Goal: Navigation & Orientation: Understand site structure

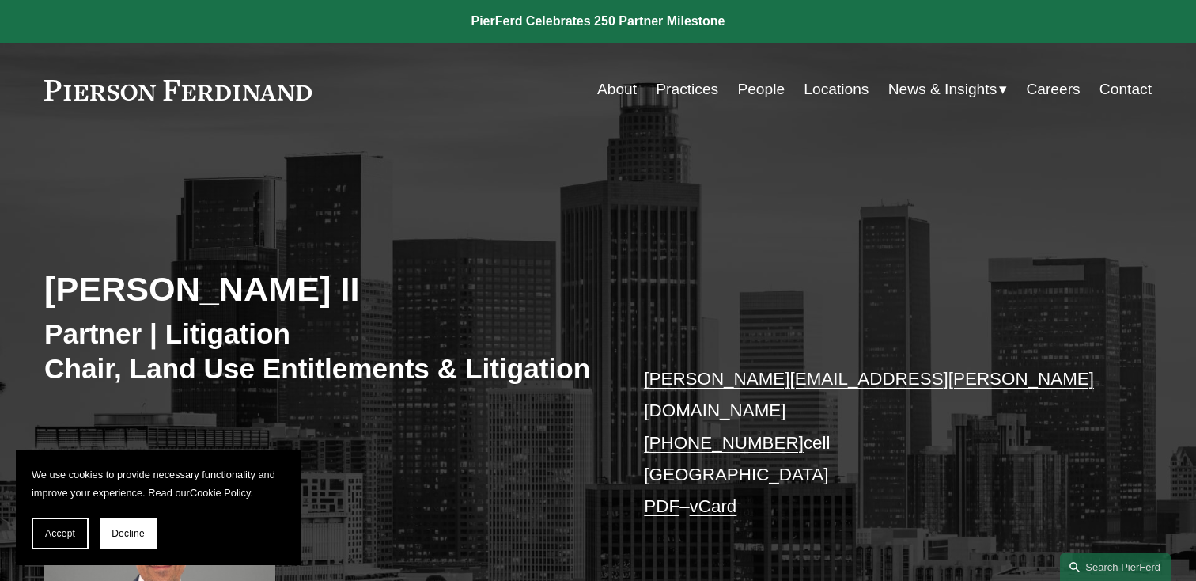
click at [821, 84] on link "Locations" at bounding box center [836, 89] width 65 height 30
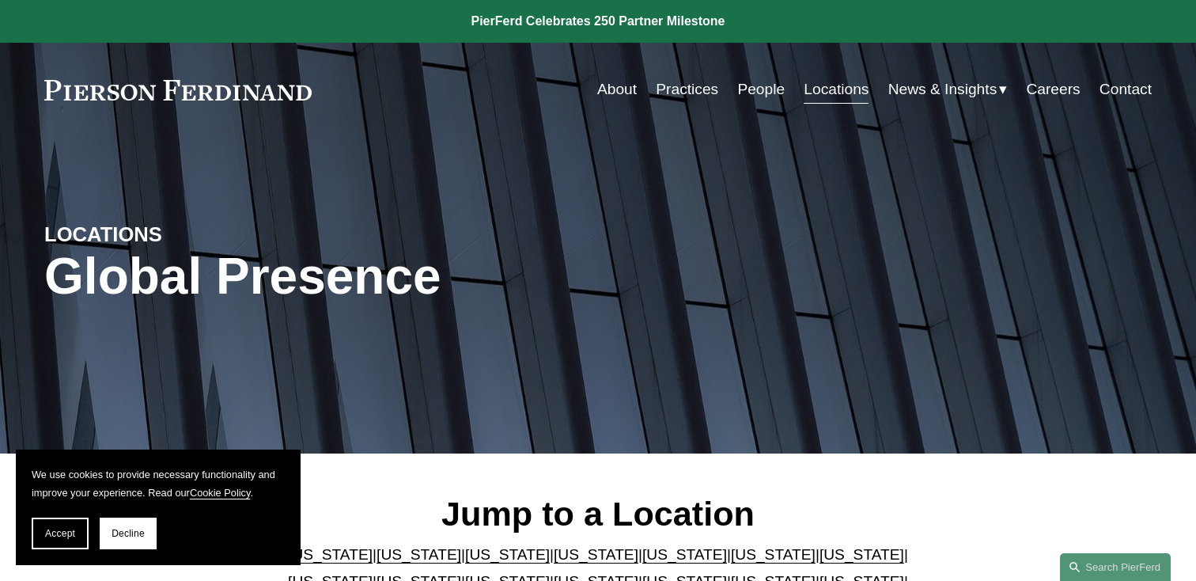
click at [606, 90] on link "About" at bounding box center [617, 89] width 40 height 30
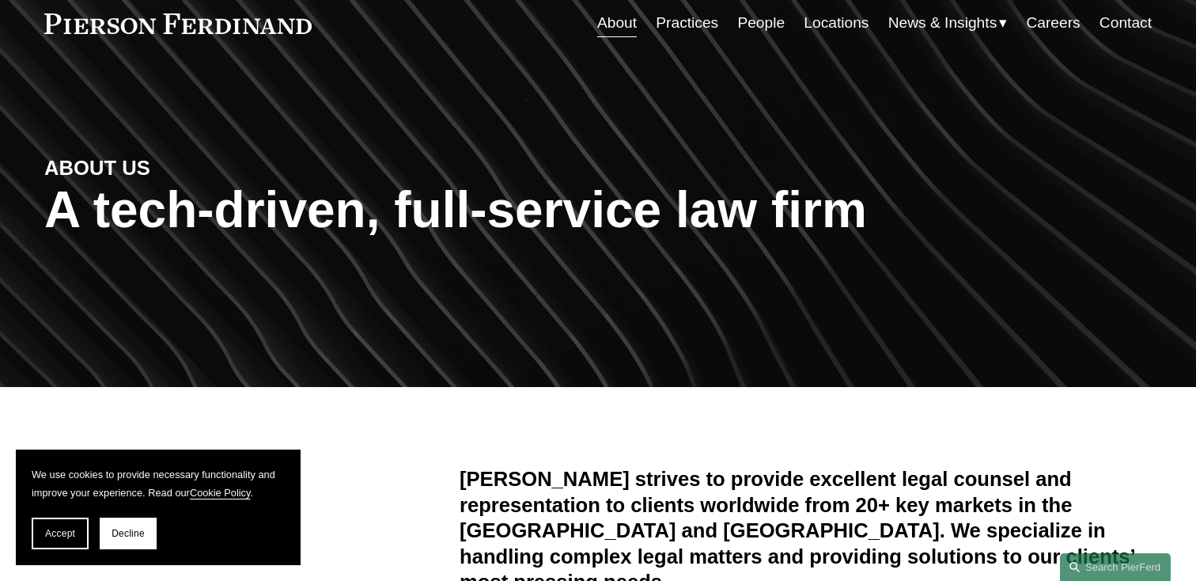
scroll to position [65, 0]
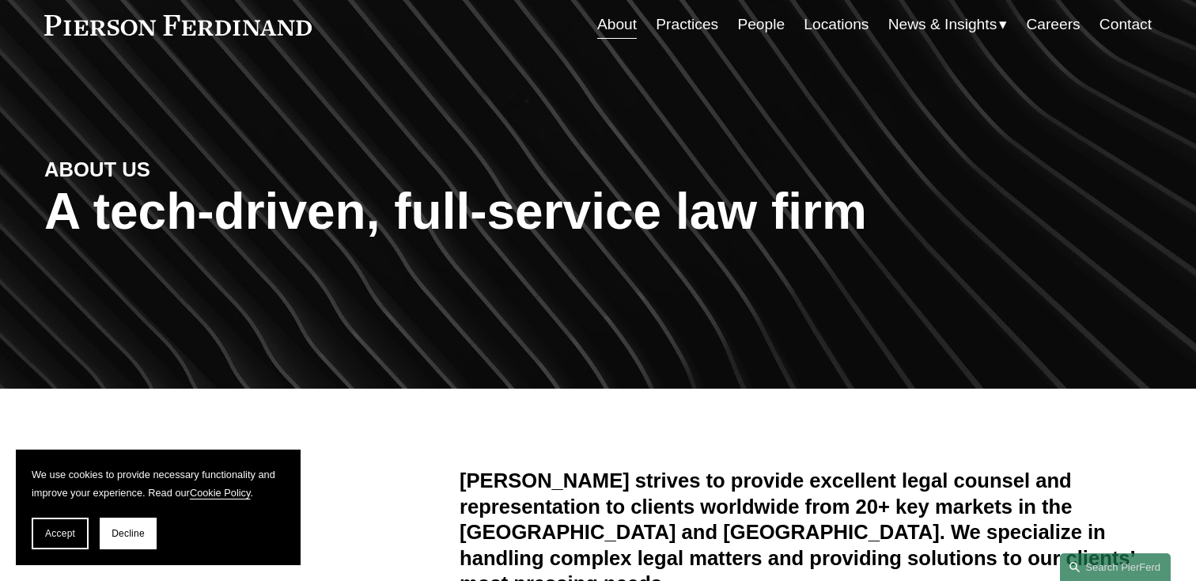
click at [384, 149] on div "ABOUT US A tech-driven, full-service law firm" at bounding box center [598, 231] width 1196 height 238
click at [761, 27] on link "People" at bounding box center [760, 24] width 47 height 30
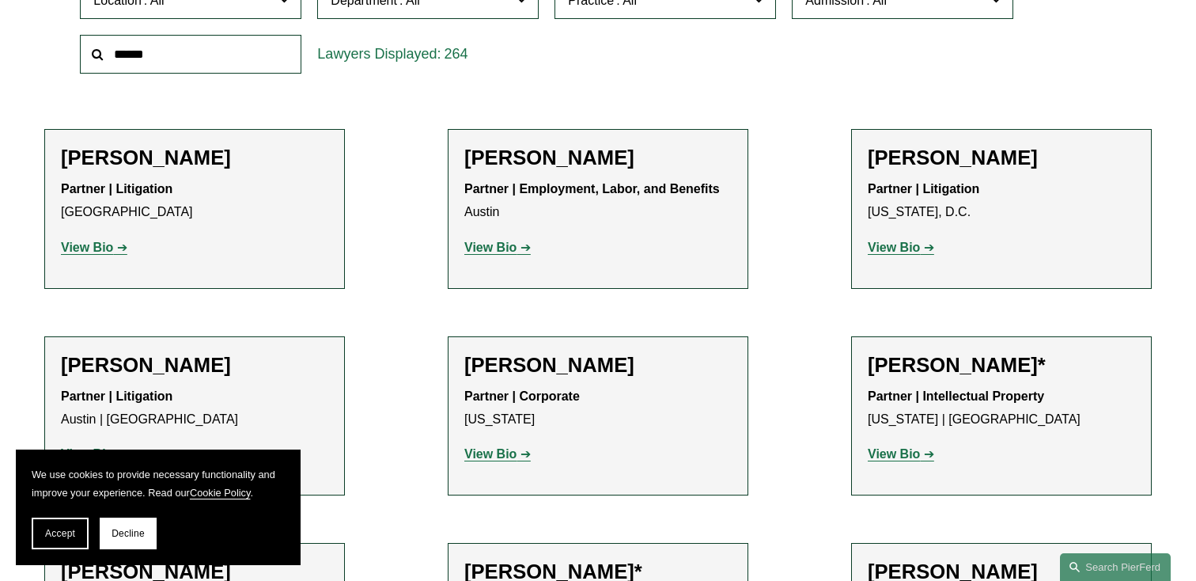
scroll to position [567, 0]
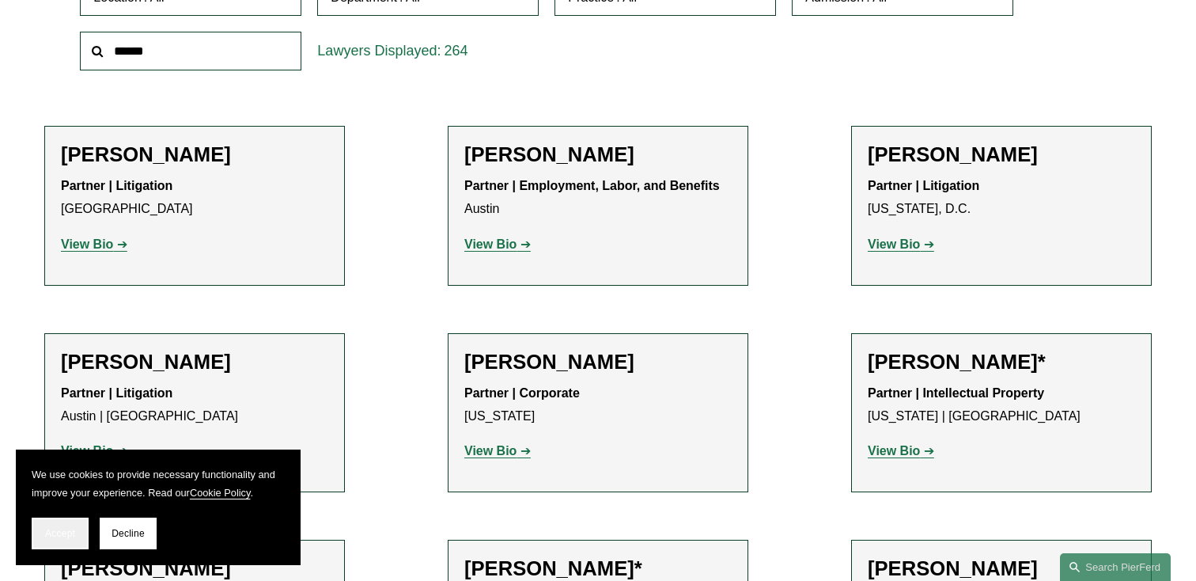
click at [66, 532] on span "Accept" at bounding box center [60, 533] width 30 height 11
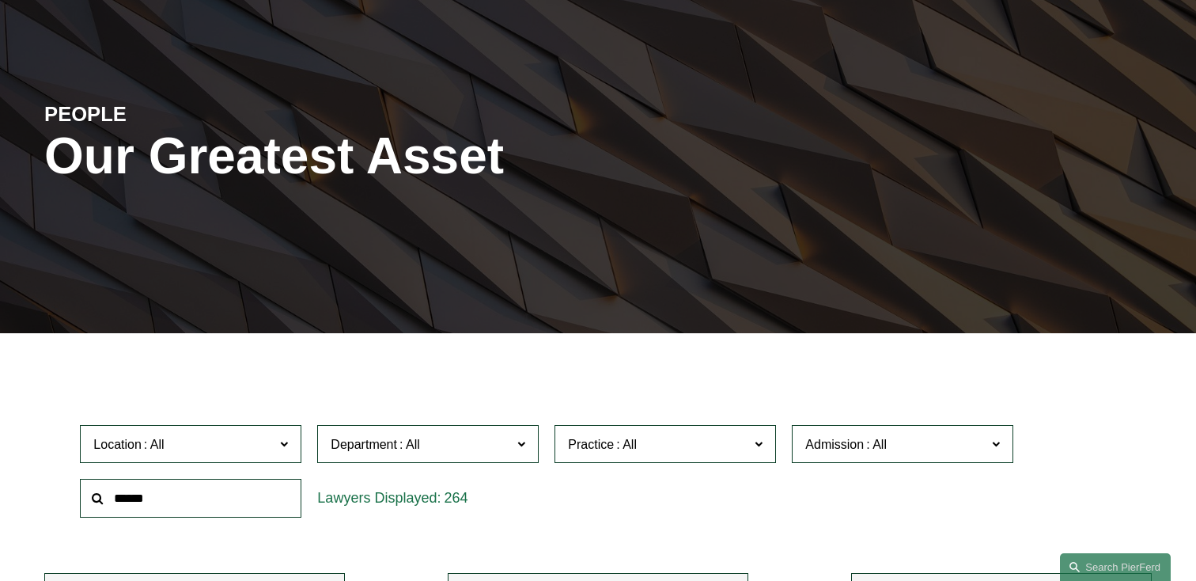
scroll to position [0, 0]
